Goal: Task Accomplishment & Management: Manage account settings

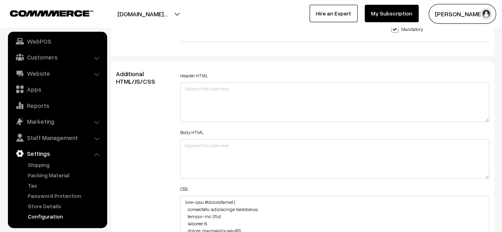
scroll to position [638, 0]
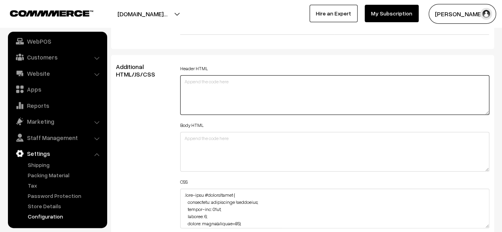
click at [215, 75] on textarea at bounding box center [334, 95] width 309 height 40
paste textarea "<nav> <div class="wrapper"> <div class="logo"><a href="#">Logo</a></div> <input…"
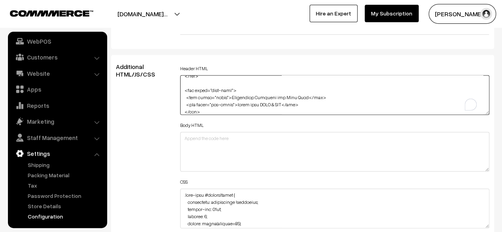
scroll to position [462, 0]
type textarea "<nav> <div class="wrapper"> <div class="logo"><a href="#">Logo</a></div> <input…"
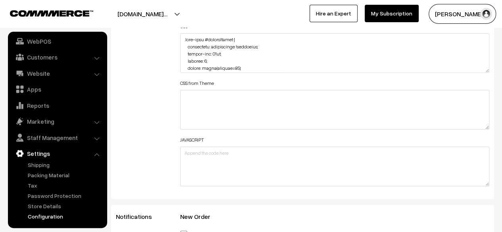
scroll to position [1031, 0]
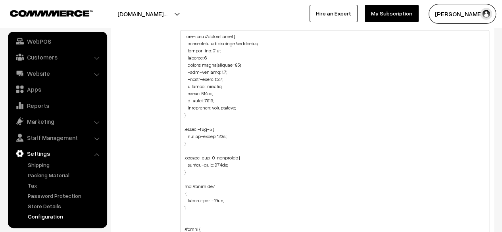
drag, startPoint x: 486, startPoint y: 67, endPoint x: 475, endPoint y: 251, distance: 184.4
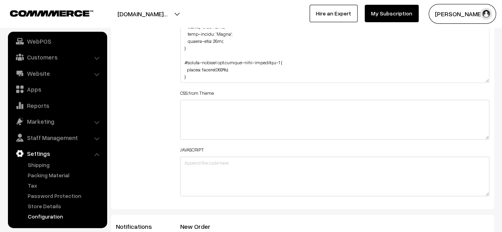
scroll to position [1190, 0]
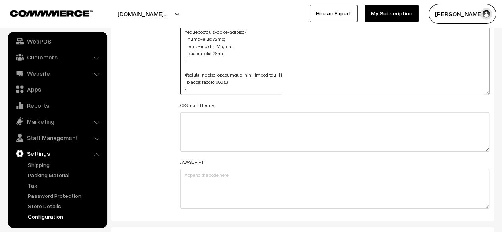
paste textarea "@import url('https://fonts.googleapis.com/css2?family=Poppins:wght@200;300;400;…"
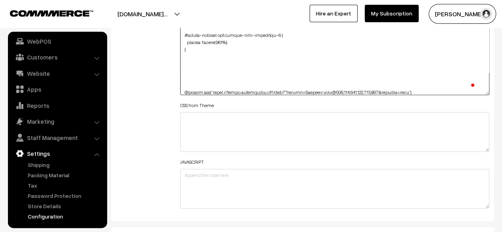
scroll to position [2748, 0]
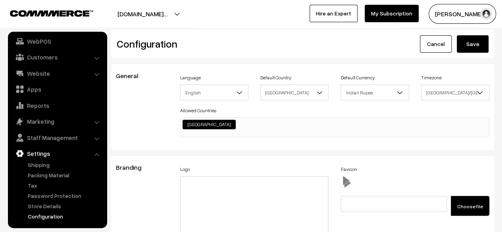
type textarea ".home-page #headerBottom { background: transparent !important; margin-top: 26px…"
click at [479, 44] on button "Save" at bounding box center [473, 43] width 32 height 17
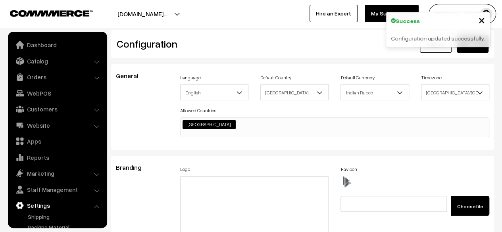
scroll to position [638, 0]
